Goal: Information Seeking & Learning: Learn about a topic

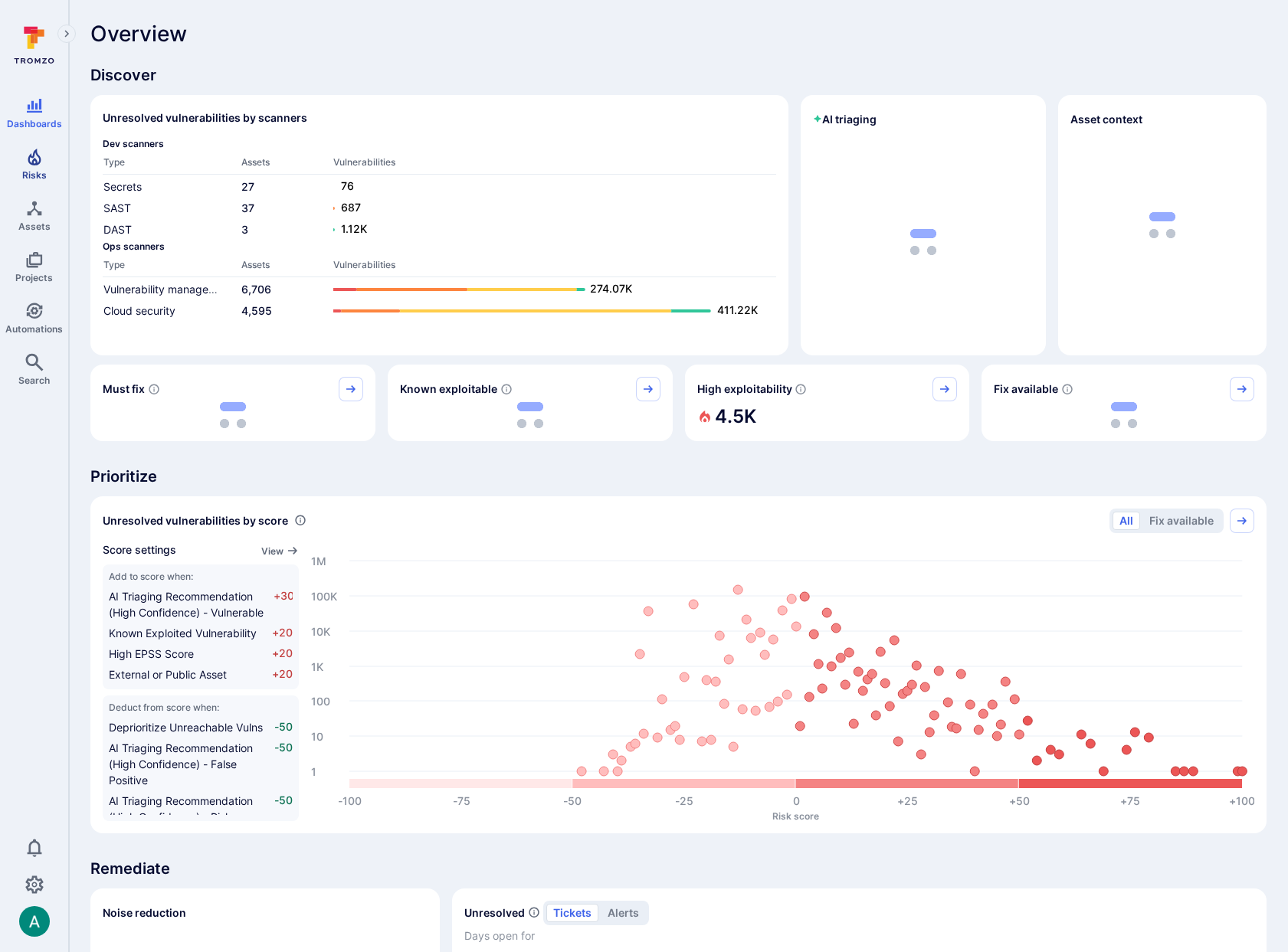
click at [40, 166] on link "Risks" at bounding box center [34, 165] width 68 height 45
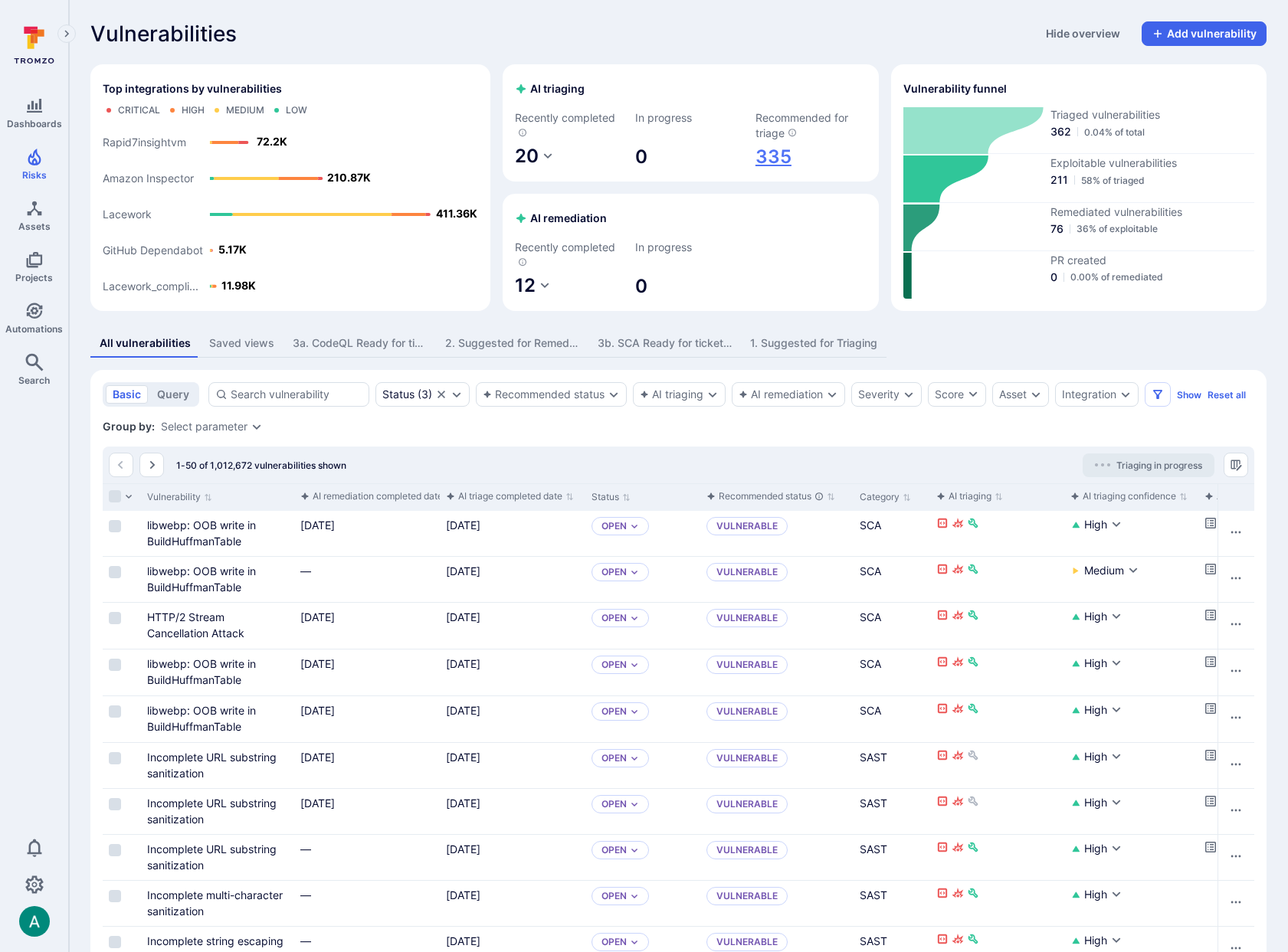
click at [772, 154] on link "335" at bounding box center [811, 157] width 111 height 24
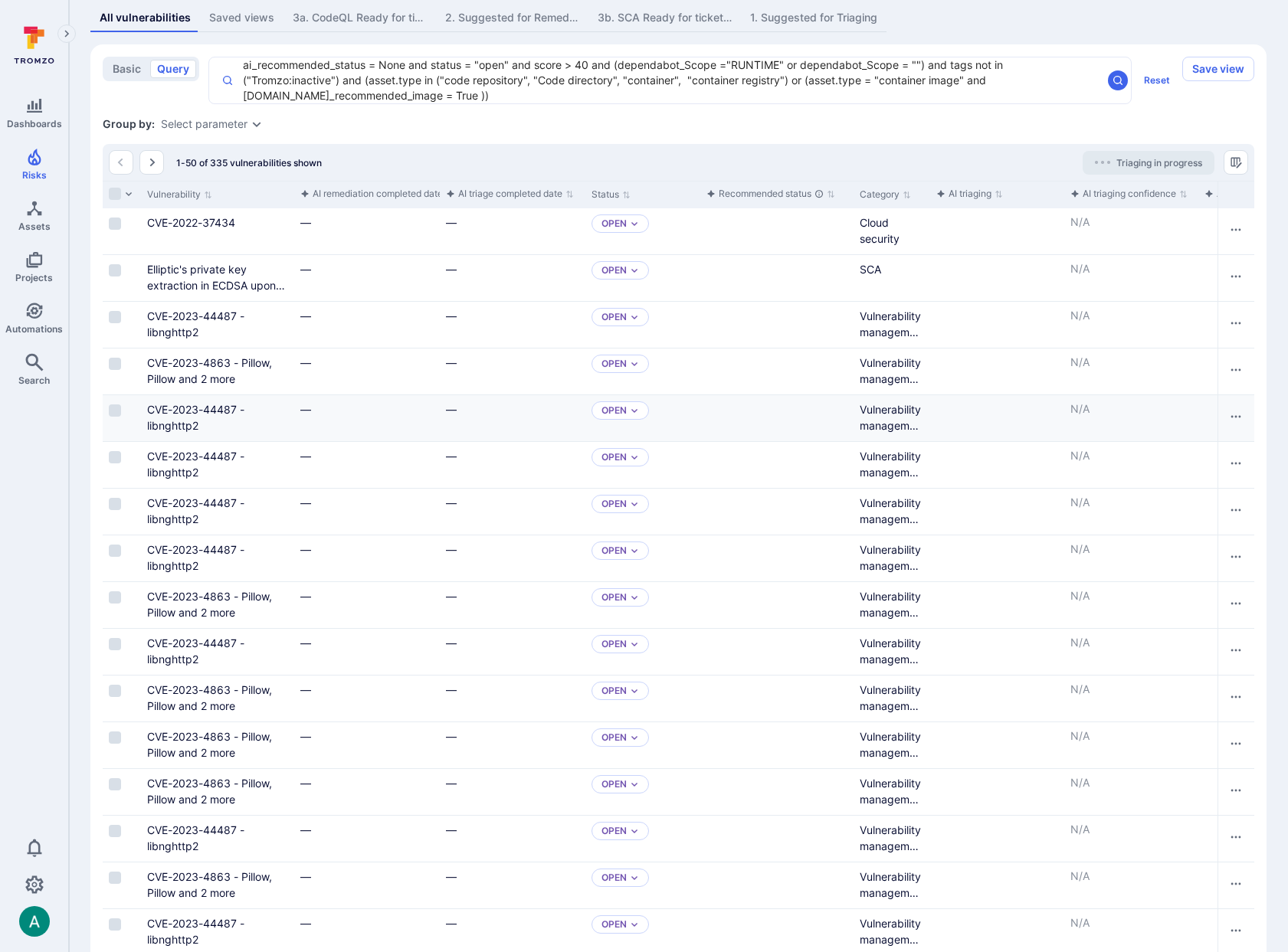
scroll to position [332, 0]
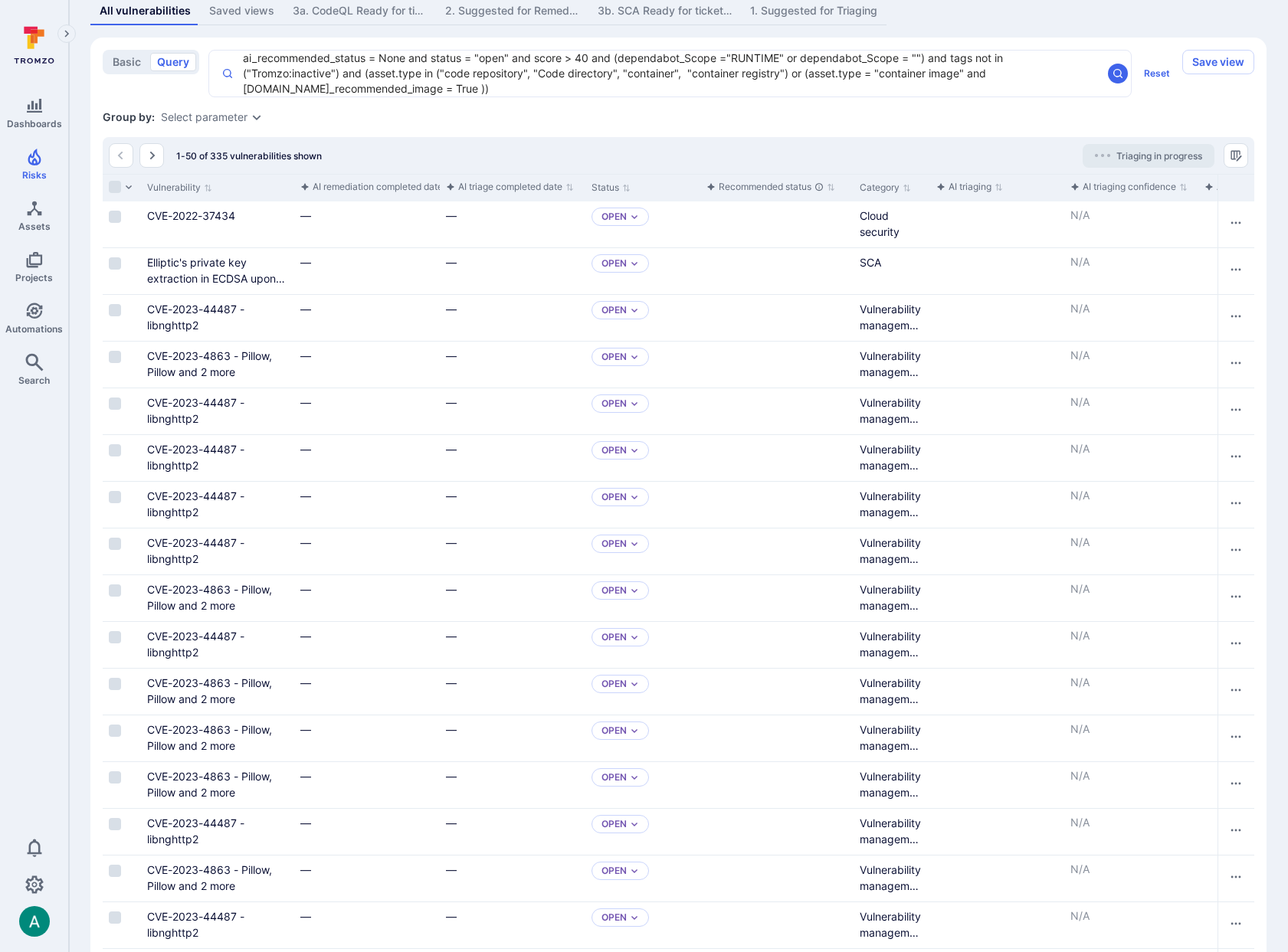
drag, startPoint x: 928, startPoint y: 189, endPoint x: 976, endPoint y: 187, distance: 48.0
click at [976, 187] on div at bounding box center [976, 188] width 2 height 27
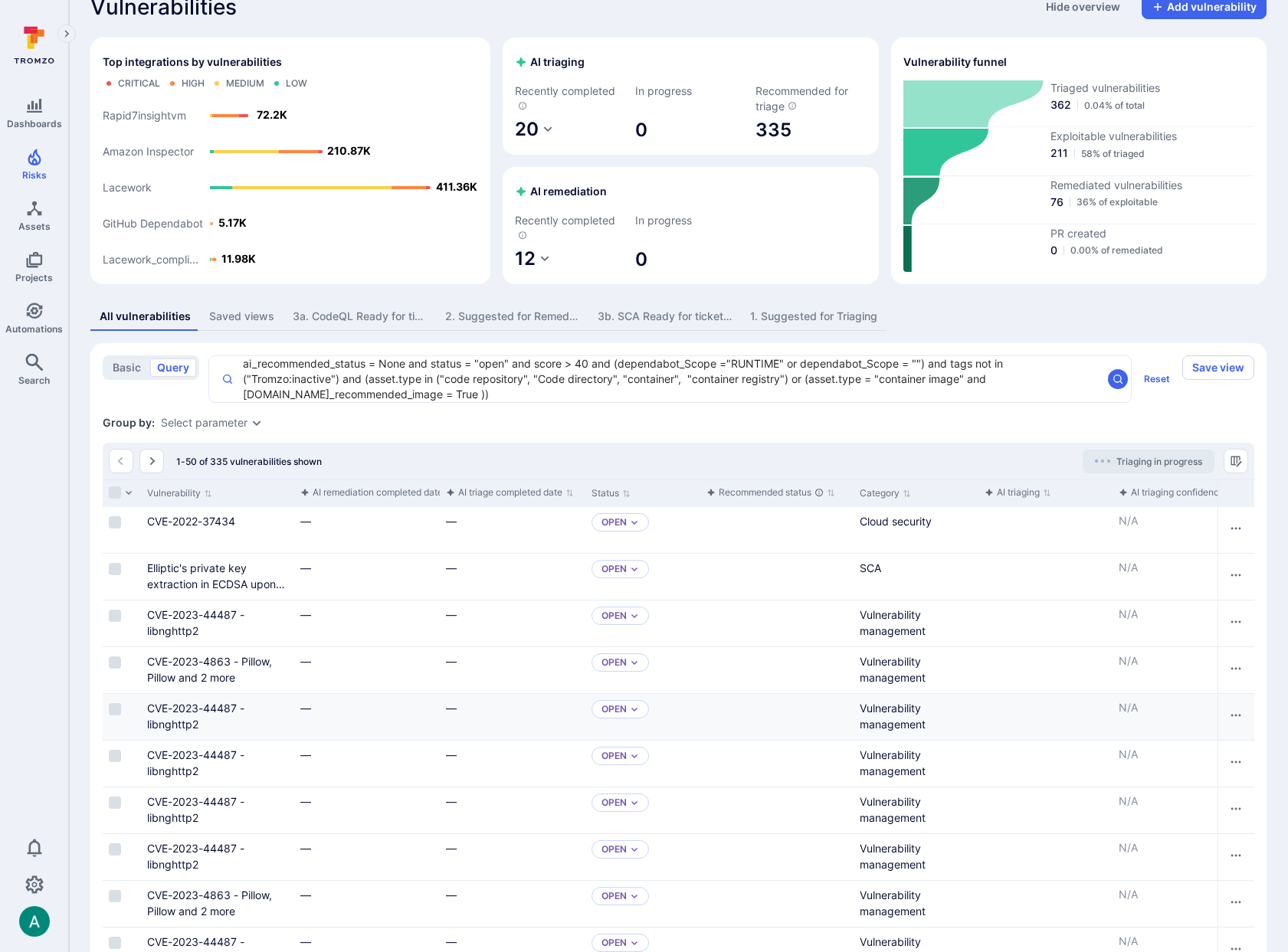
scroll to position [0, 0]
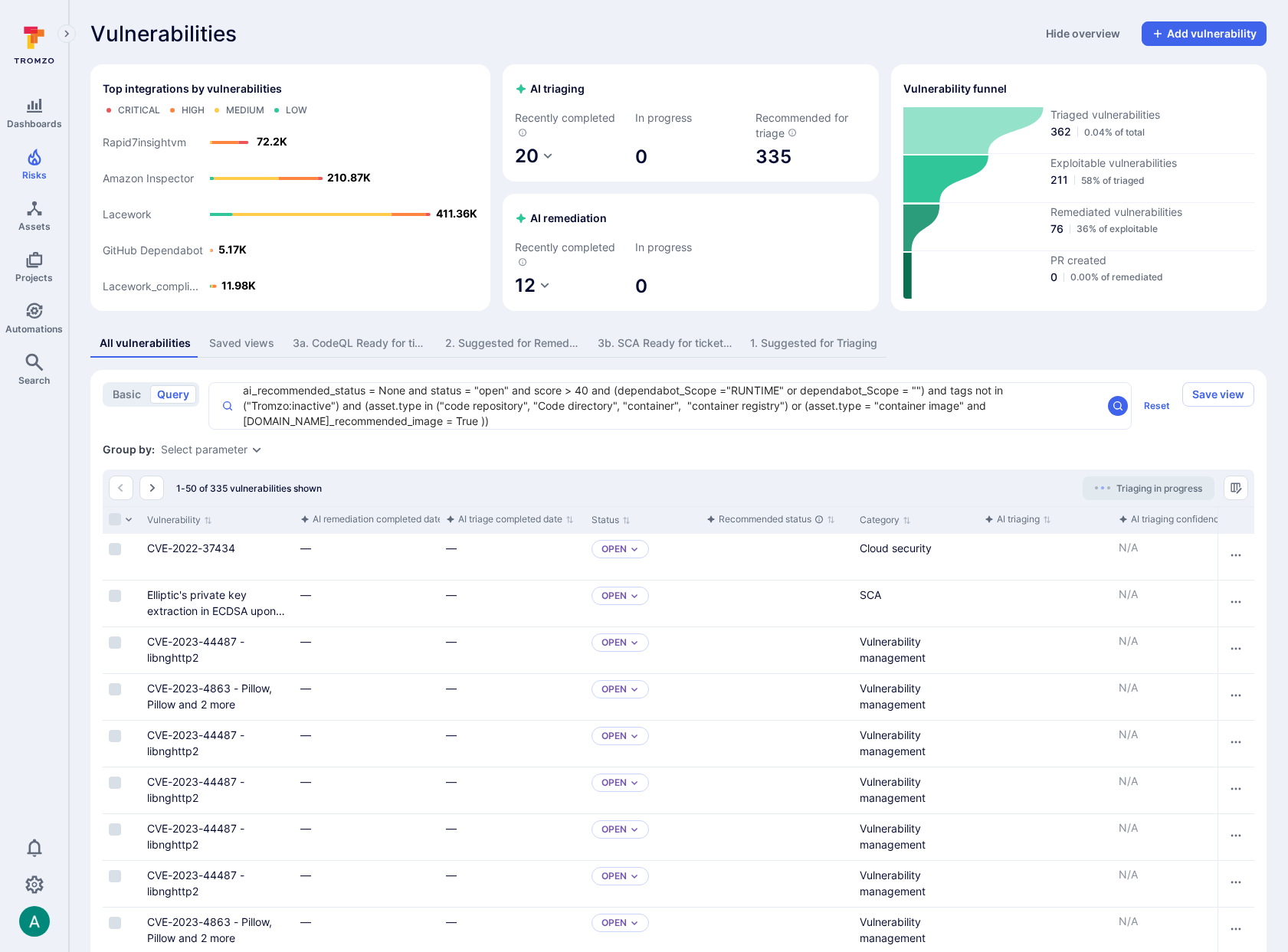
drag, startPoint x: 717, startPoint y: 72, endPoint x: 680, endPoint y: 137, distance: 74.8
click at [708, 90] on section "AI triaging Recently completed 20 In progress 0 Recommended for triage 335" at bounding box center [690, 123] width 375 height 117
click at [639, 157] on span "0" at bounding box center [691, 157] width 111 height 24
click at [639, 286] on span "0" at bounding box center [691, 286] width 111 height 24
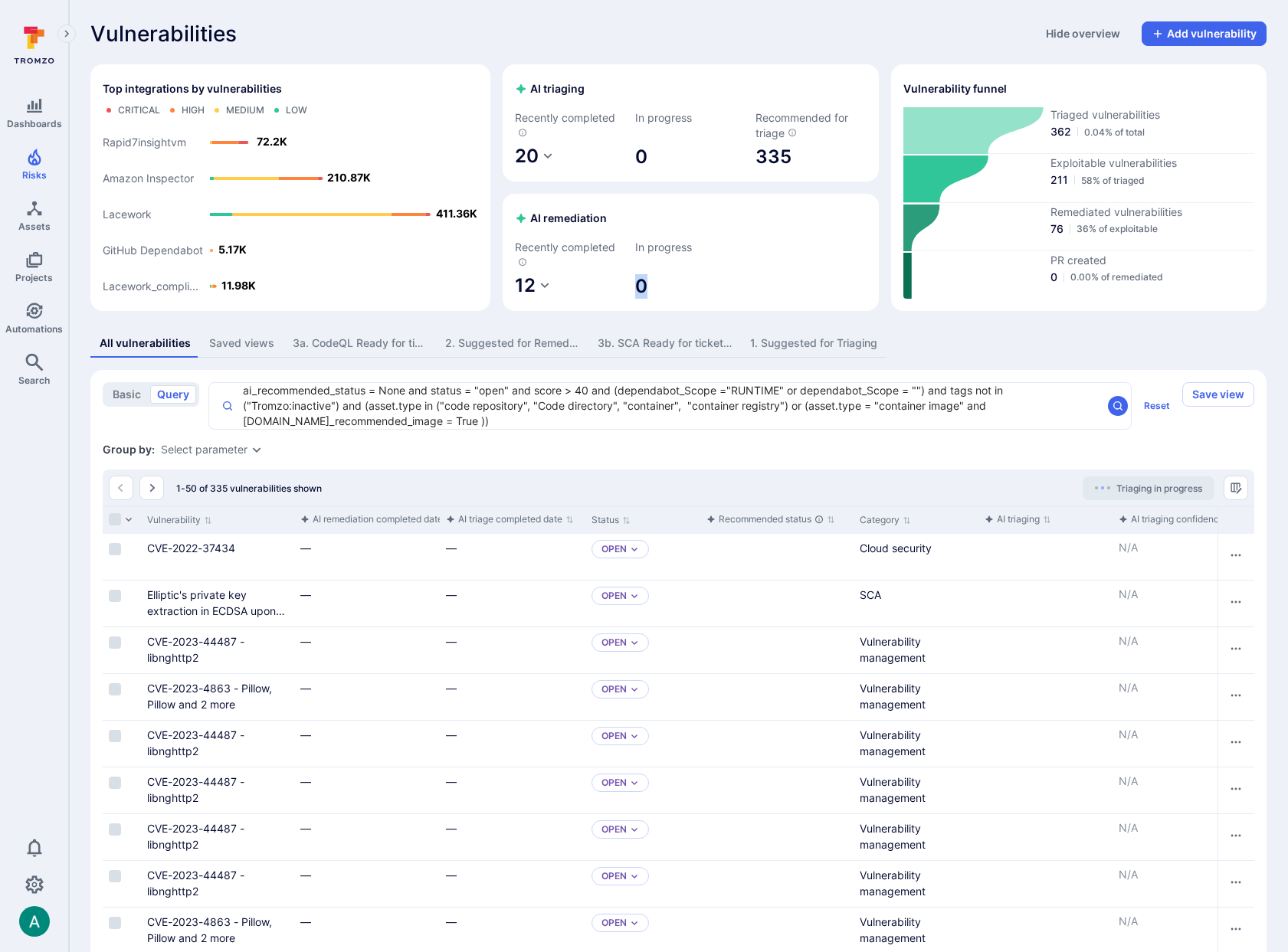
click at [639, 286] on span "0" at bounding box center [691, 286] width 111 height 24
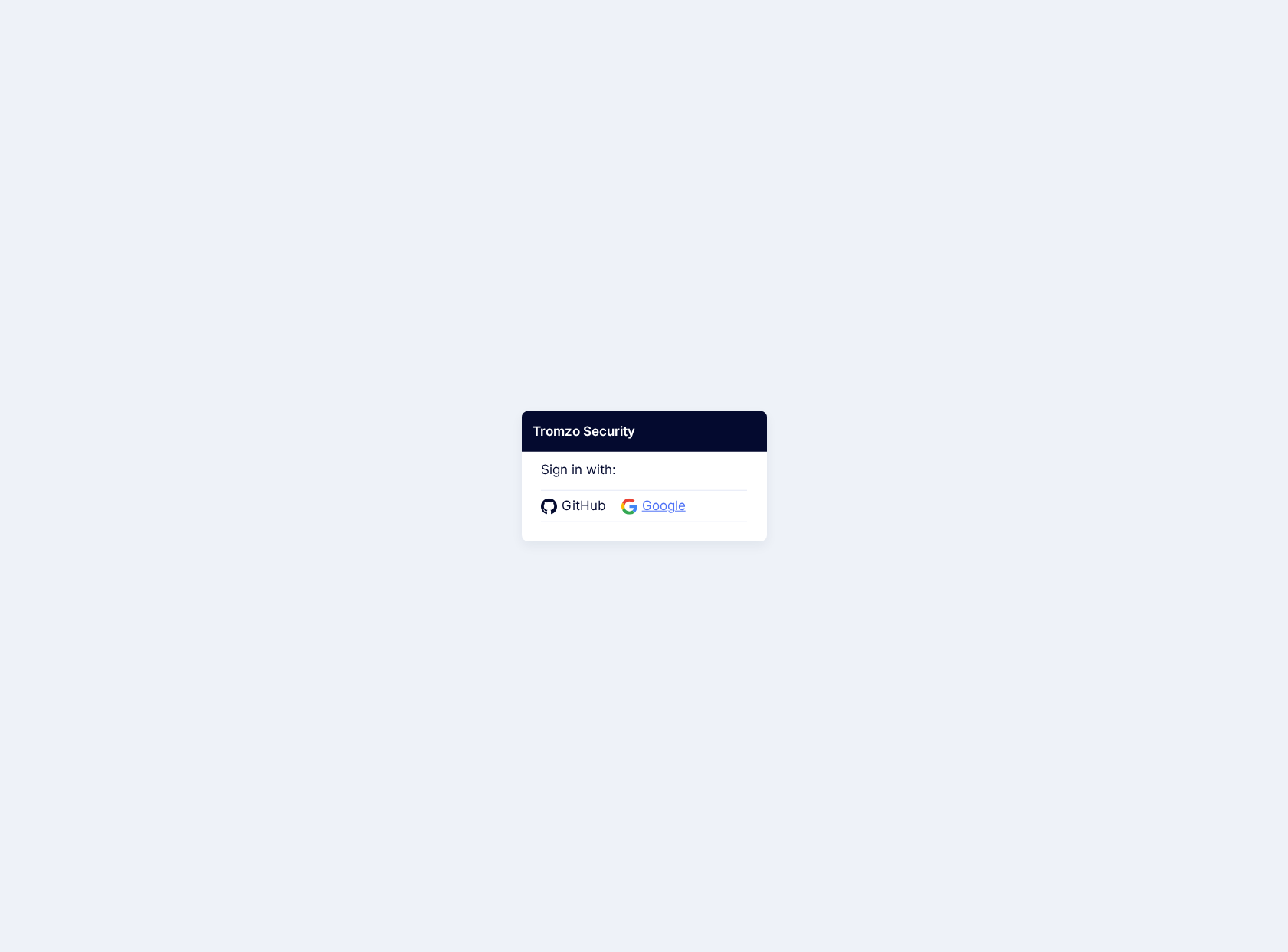
click at [660, 506] on span "Google" at bounding box center [664, 507] width 53 height 20
